Goal: Find contact information: Find contact information

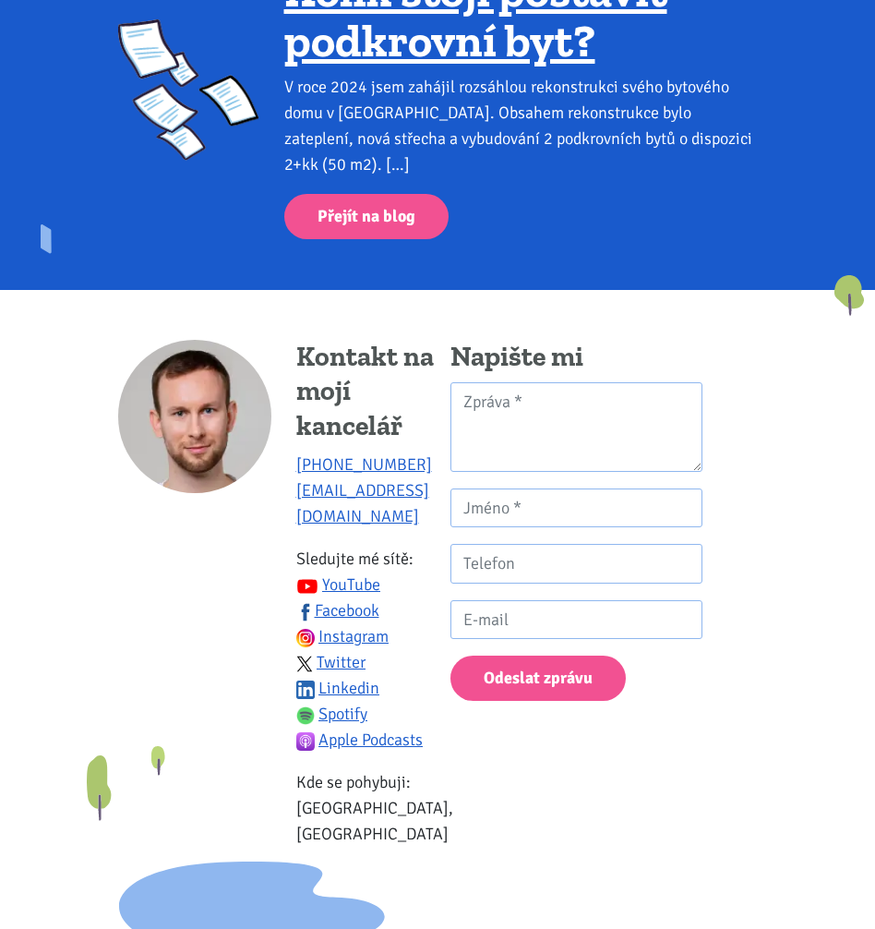
scroll to position [3004, 0]
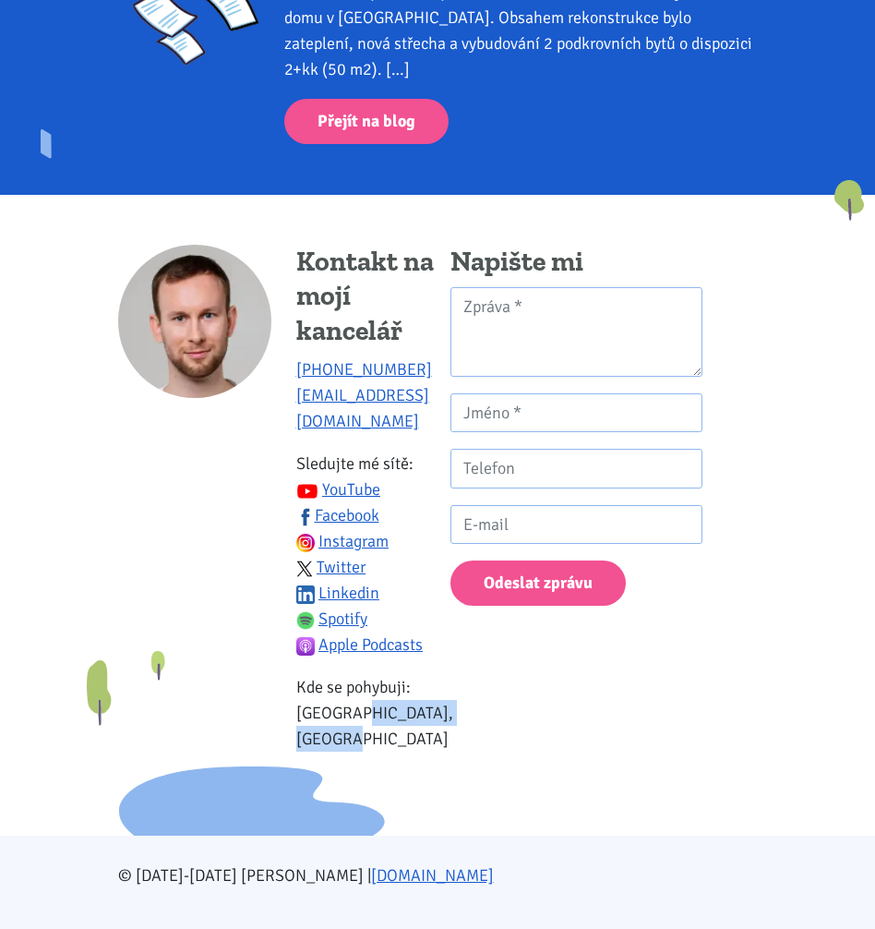
drag, startPoint x: 305, startPoint y: 686, endPoint x: 386, endPoint y: 732, distance: 93.4
click at [386, 732] on div "Kontakt na mojí kancelář +420 774 923 321 info@tk1.cz Sledujte mé sítě: YouTube…" at bounding box center [374, 507] width 157 height 524
click at [325, 712] on p "Kde se pohybuji: Ústecký kraj, Praha" at bounding box center [374, 713] width 157 height 78
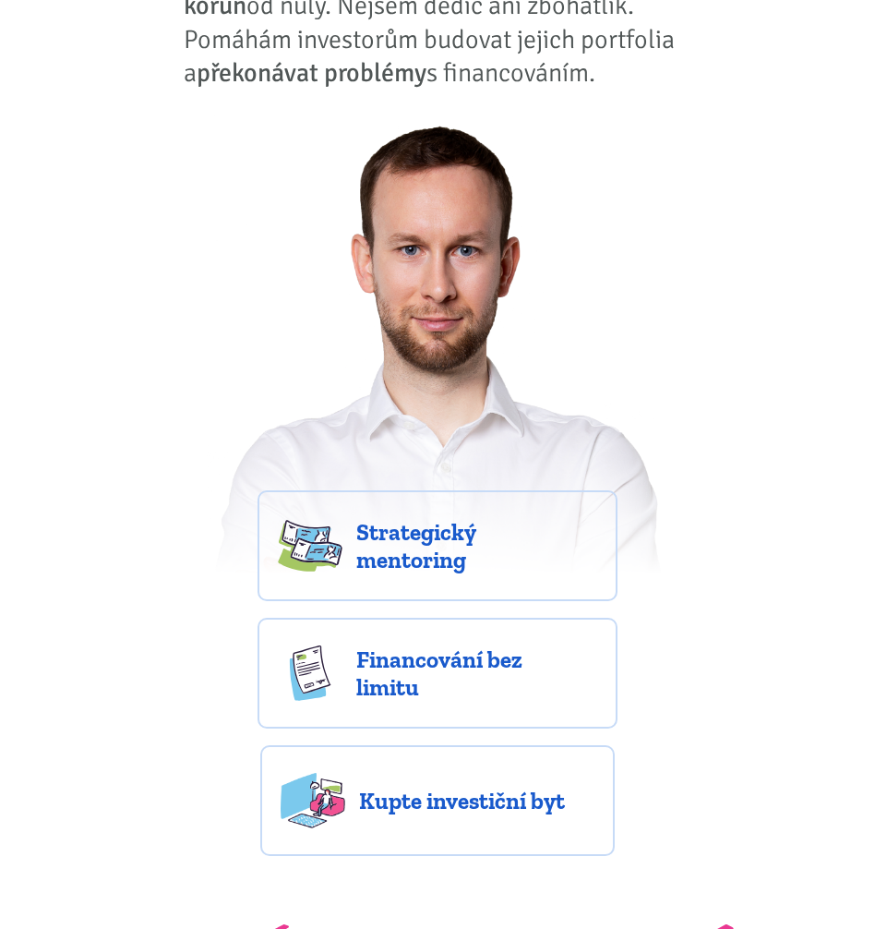
scroll to position [0, 0]
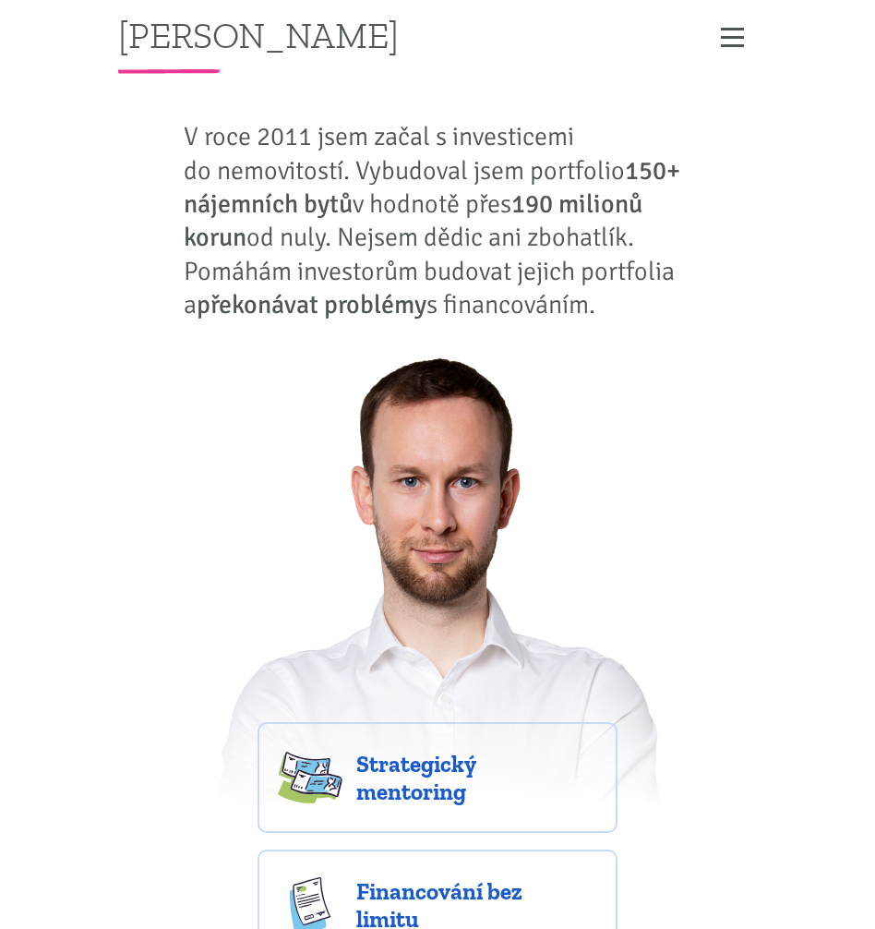
click at [721, 42] on span "Zobrazit menu" at bounding box center [732, 38] width 23 height 22
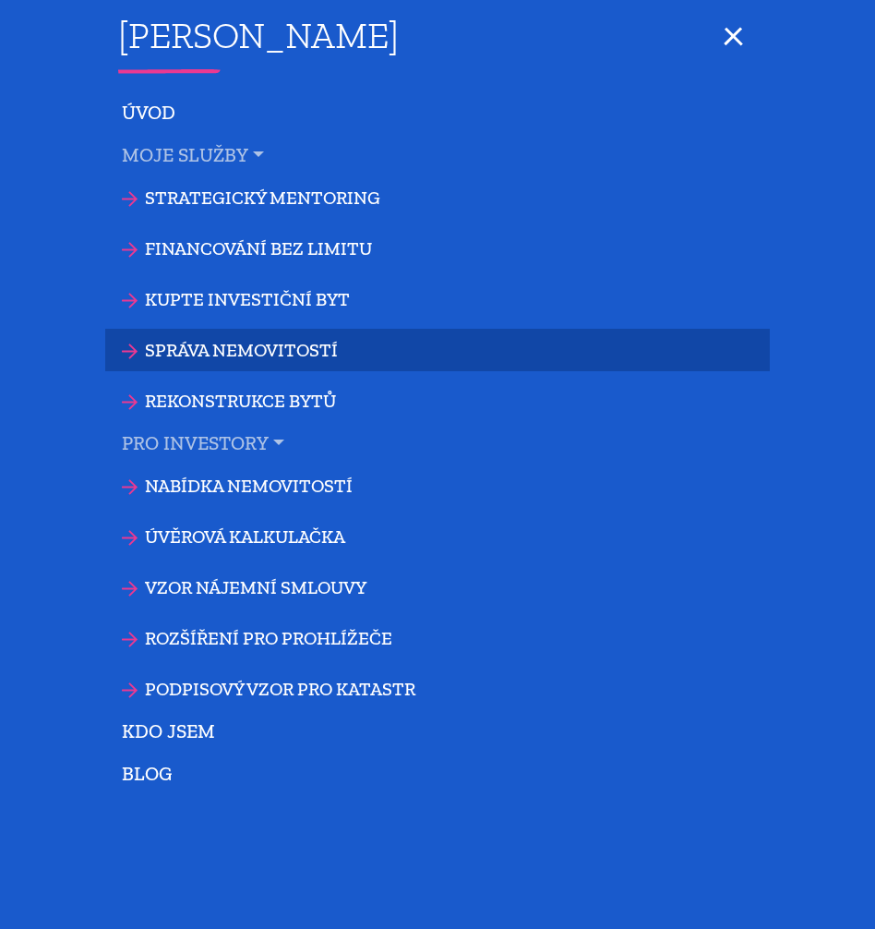
click at [233, 353] on link "Správa nemovitostí" at bounding box center [437, 350] width 665 height 42
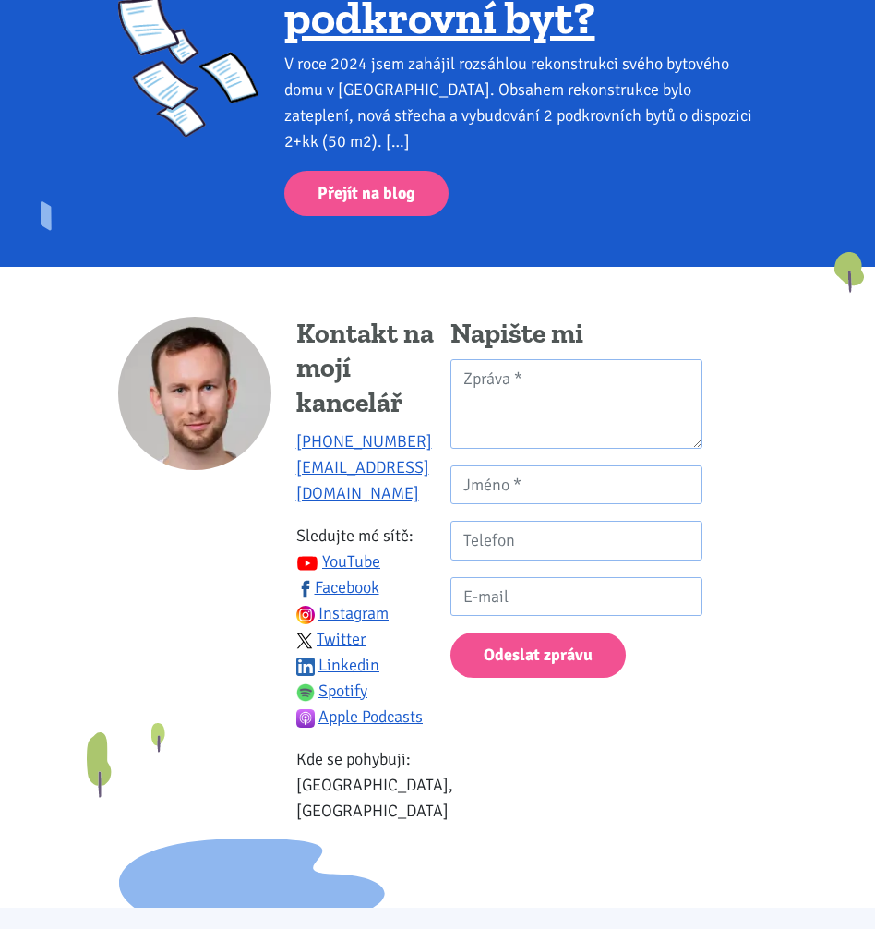
scroll to position [2028, 0]
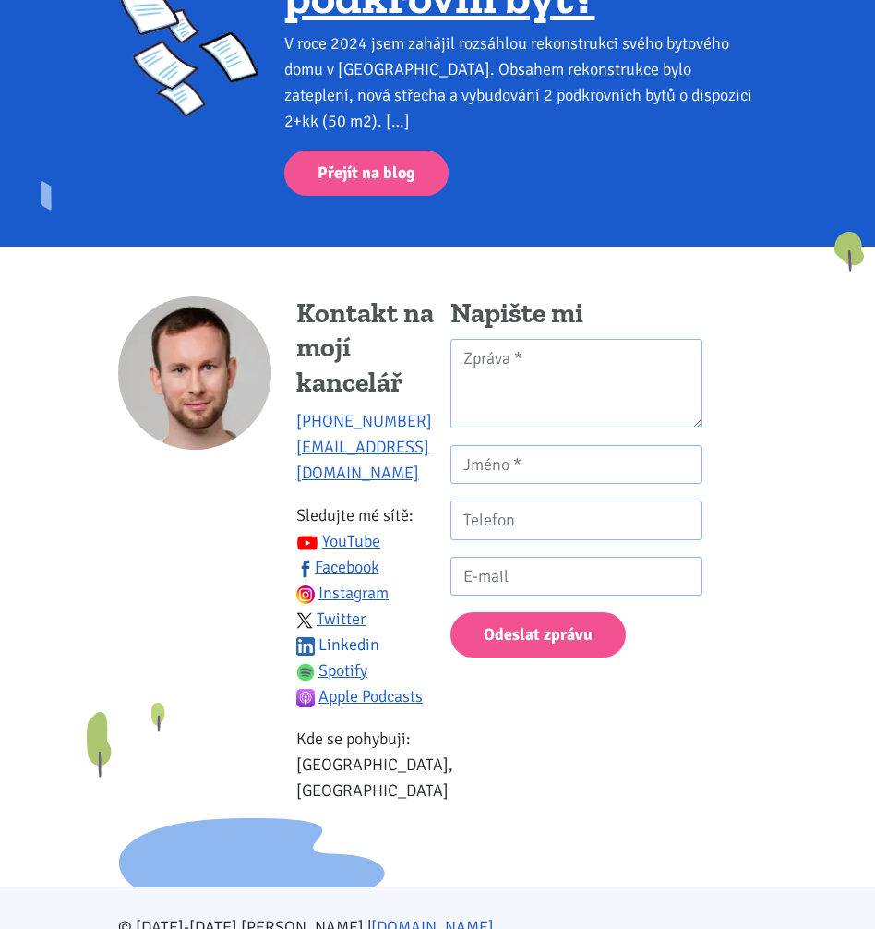
click at [330, 634] on link "Linkedin" at bounding box center [338, 644] width 84 height 20
